Goal: Find specific page/section: Find specific page/section

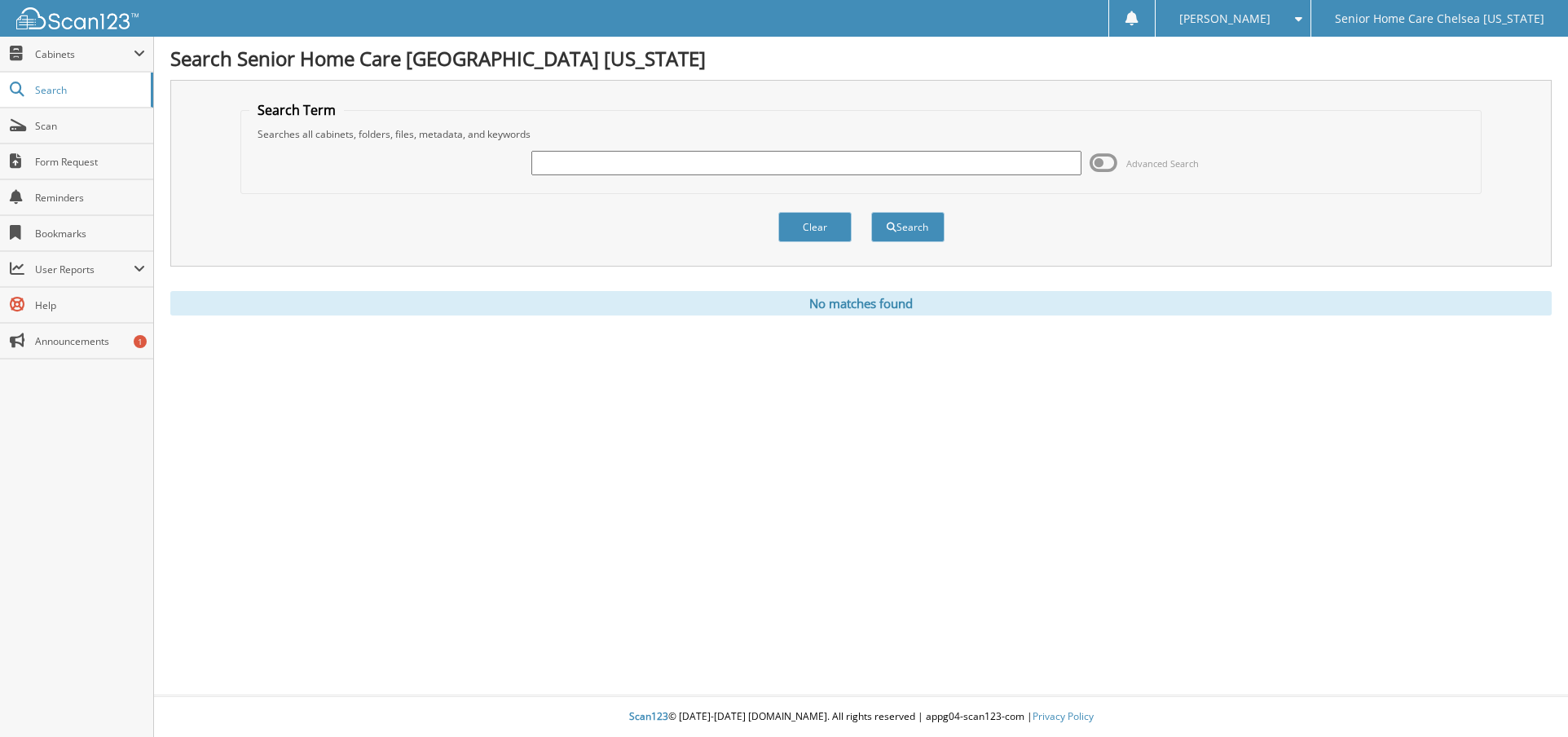
click at [571, 162] on input "text" at bounding box center [807, 163] width 551 height 25
type input "sahar"
click at [904, 227] on button "Search" at bounding box center [908, 227] width 74 height 30
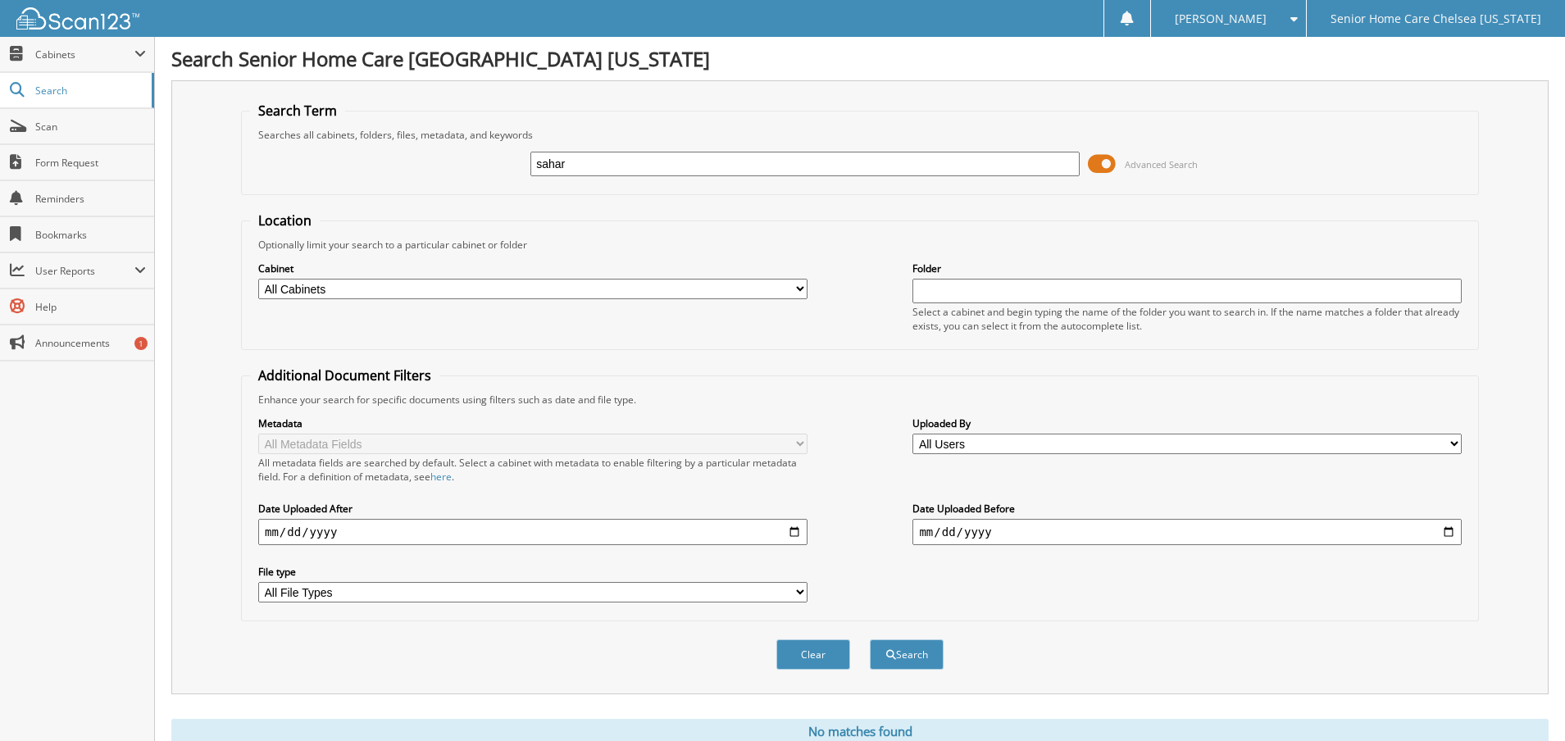
click at [1107, 170] on span at bounding box center [1102, 164] width 28 height 25
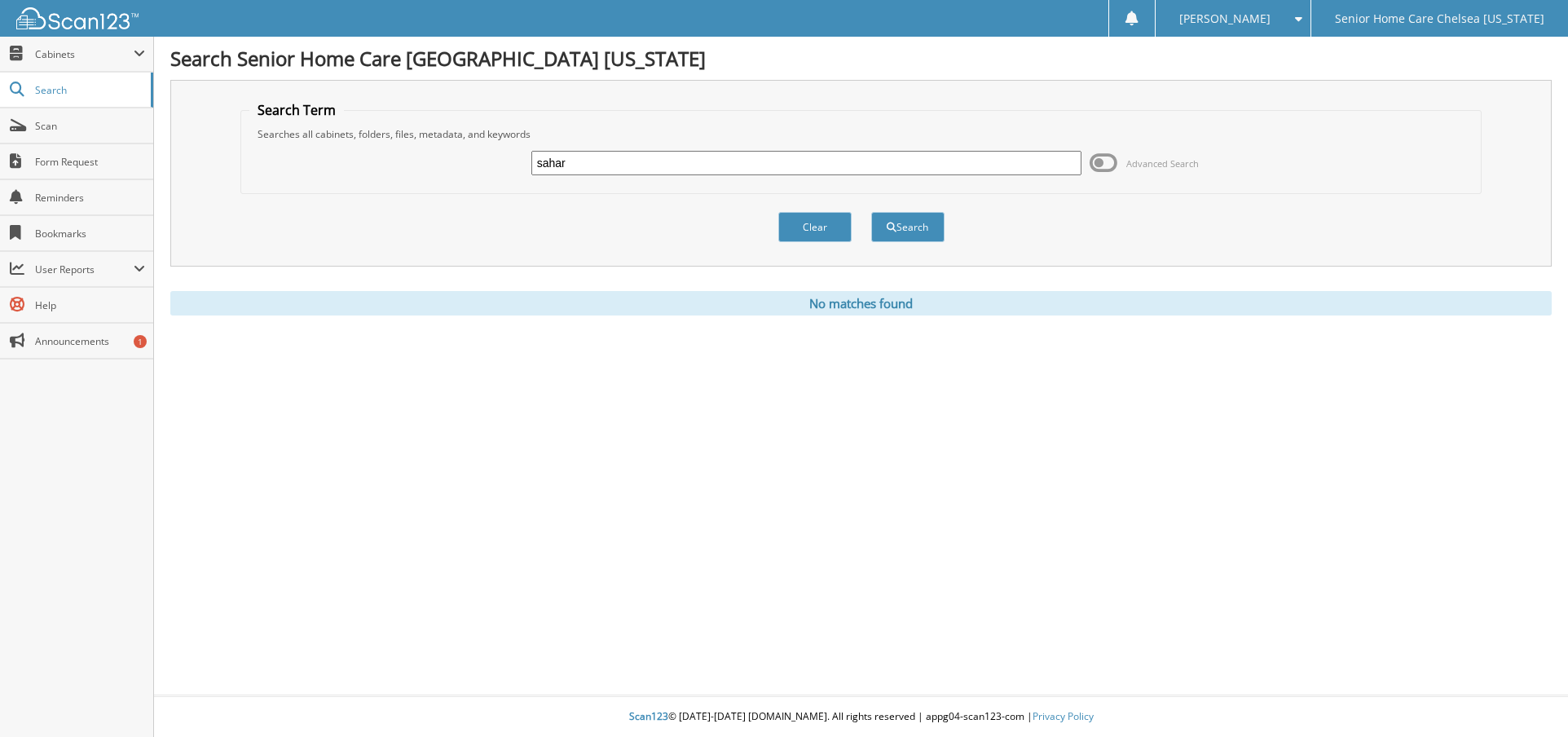
drag, startPoint x: 569, startPoint y: 162, endPoint x: 430, endPoint y: 151, distance: 139.4
click at [430, 151] on div "sahar Advanced Search" at bounding box center [861, 163] width 1224 height 44
type input "shadman"
click at [915, 228] on button "Search" at bounding box center [908, 227] width 74 height 30
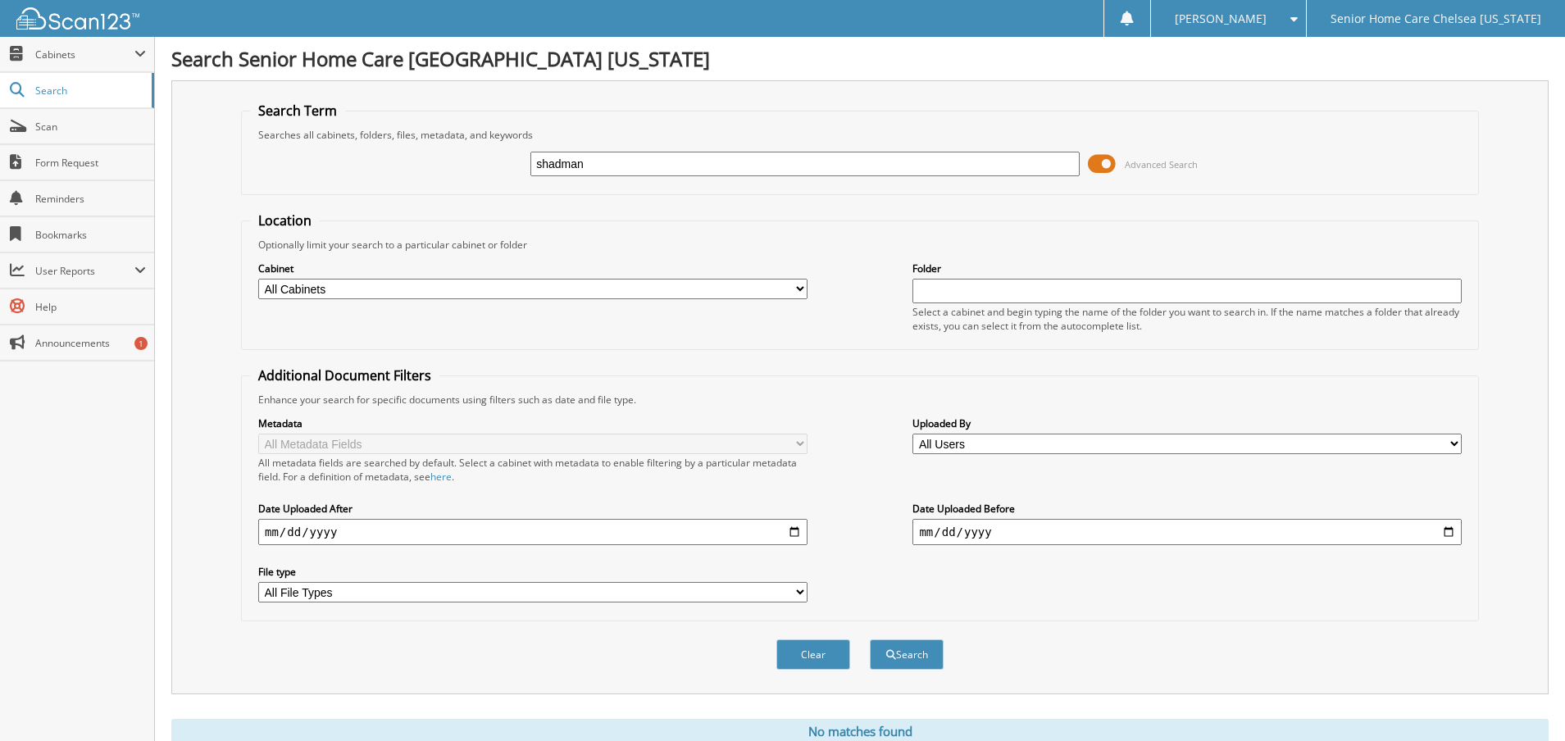
click at [1110, 165] on span at bounding box center [1102, 164] width 28 height 25
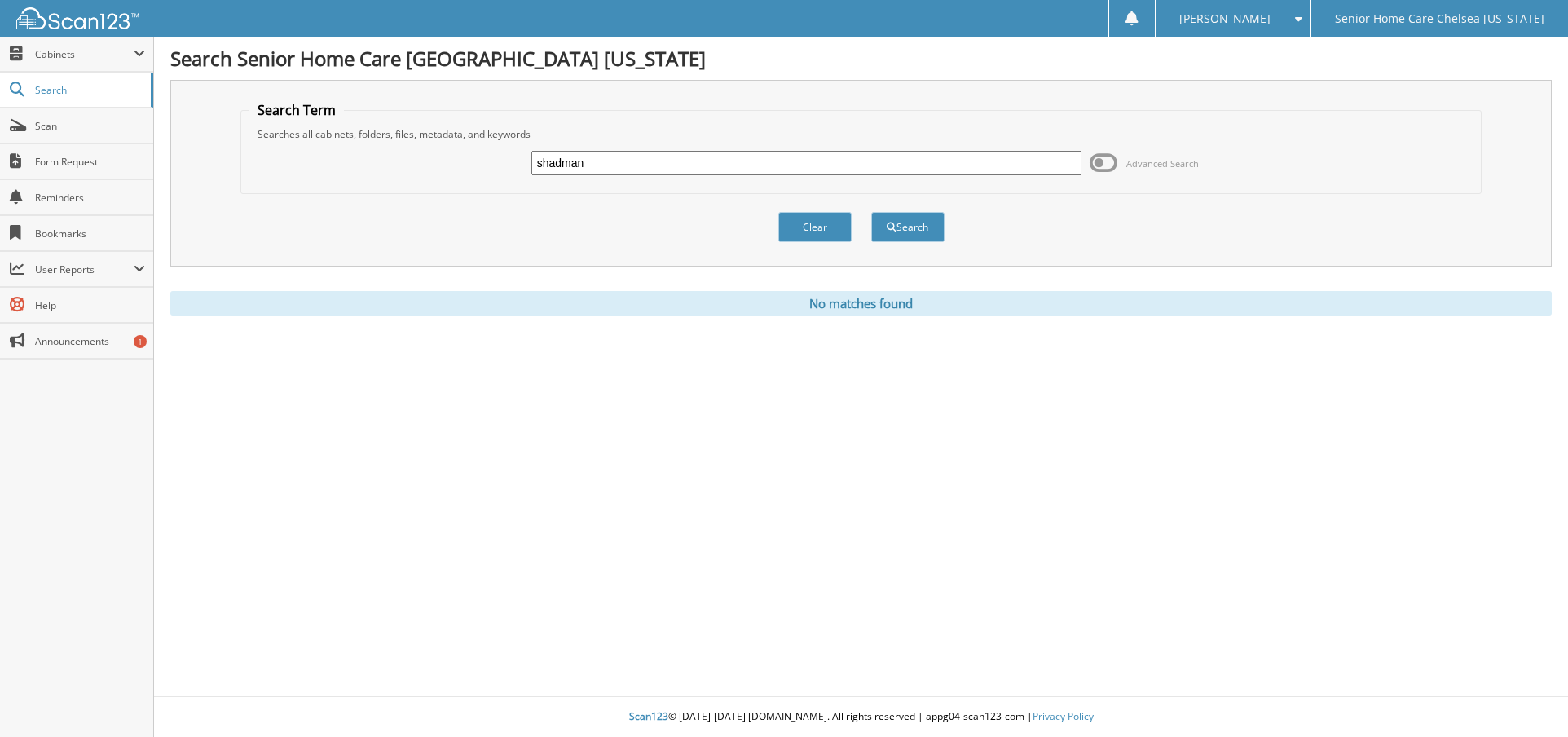
drag, startPoint x: 549, startPoint y: 170, endPoint x: 437, endPoint y: 157, distance: 112.8
click at [437, 157] on div "shadman Advanced Search" at bounding box center [861, 163] width 1224 height 44
